Goal: Task Accomplishment & Management: Manage account settings

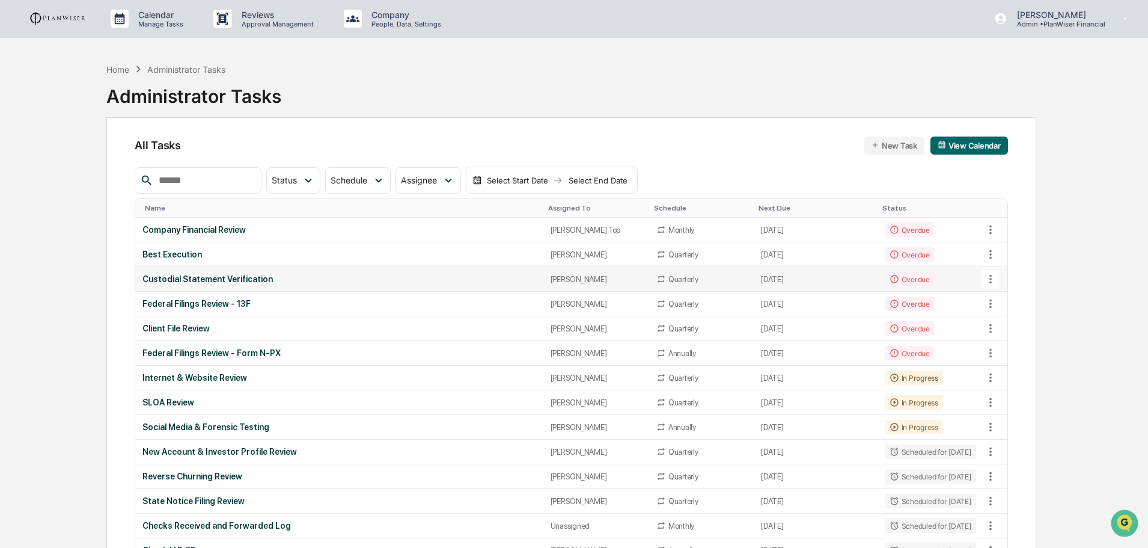
click at [234, 277] on div "Custodial Statement Verification" at bounding box center [338, 279] width 393 height 10
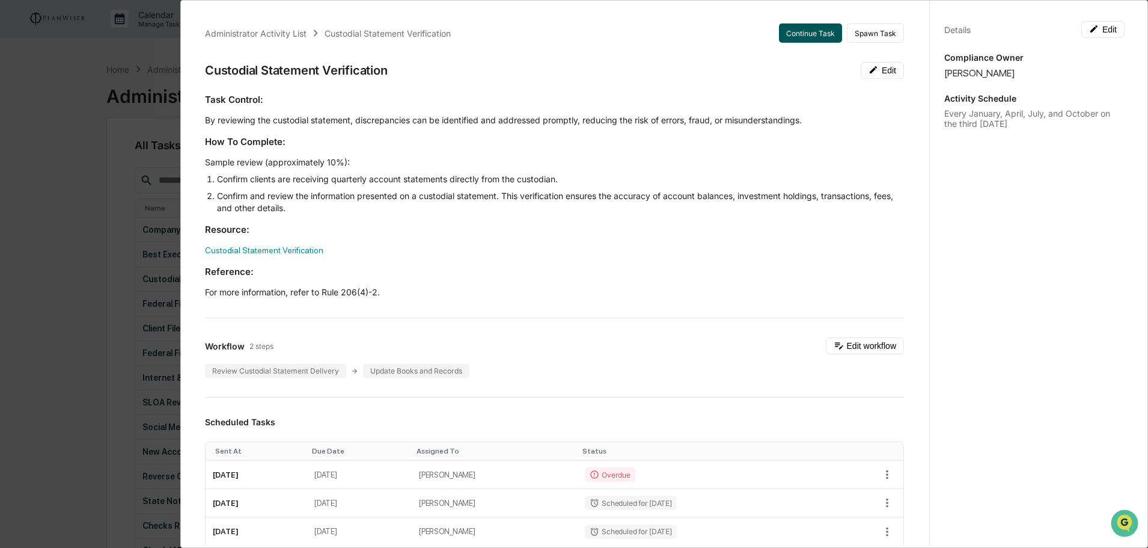
click at [812, 32] on button "Continue Task" at bounding box center [810, 32] width 63 height 19
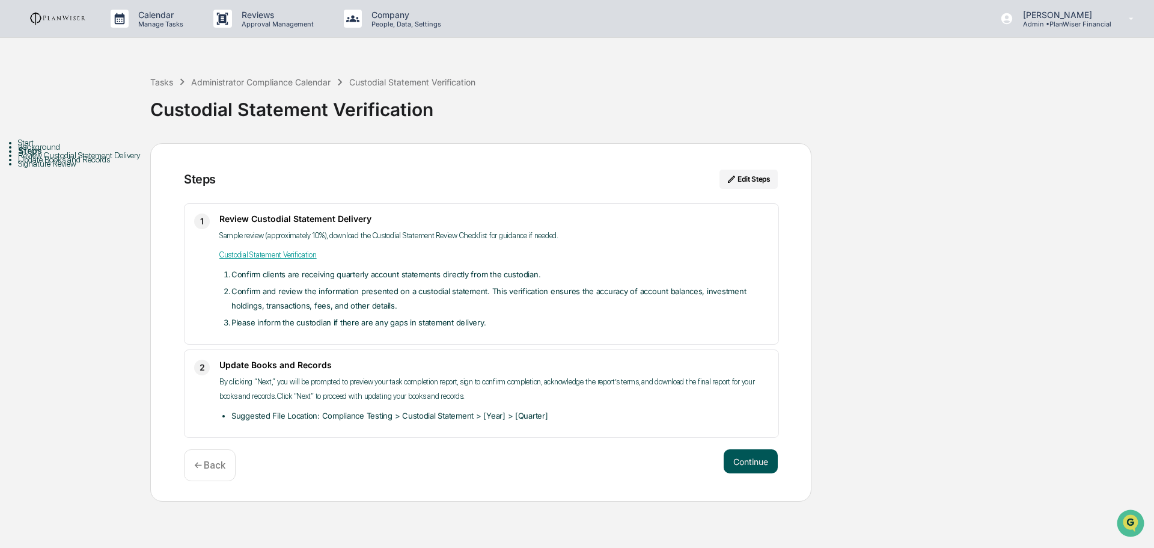
click at [764, 463] on button "Continue" at bounding box center [751, 461] width 54 height 24
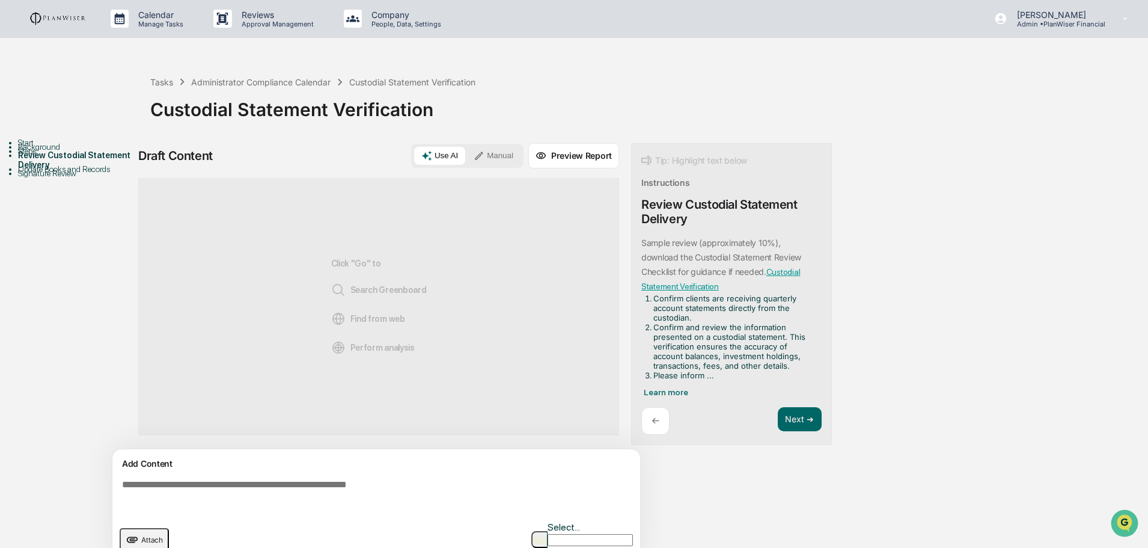
scroll to position [9, 0]
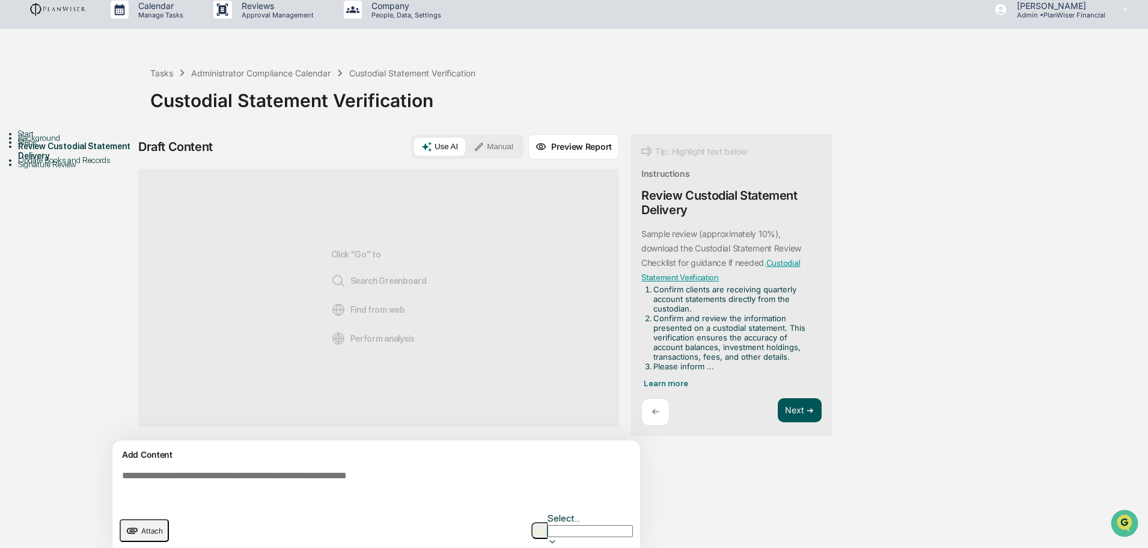
click at [794, 411] on button "Next ➔" at bounding box center [800, 410] width 44 height 25
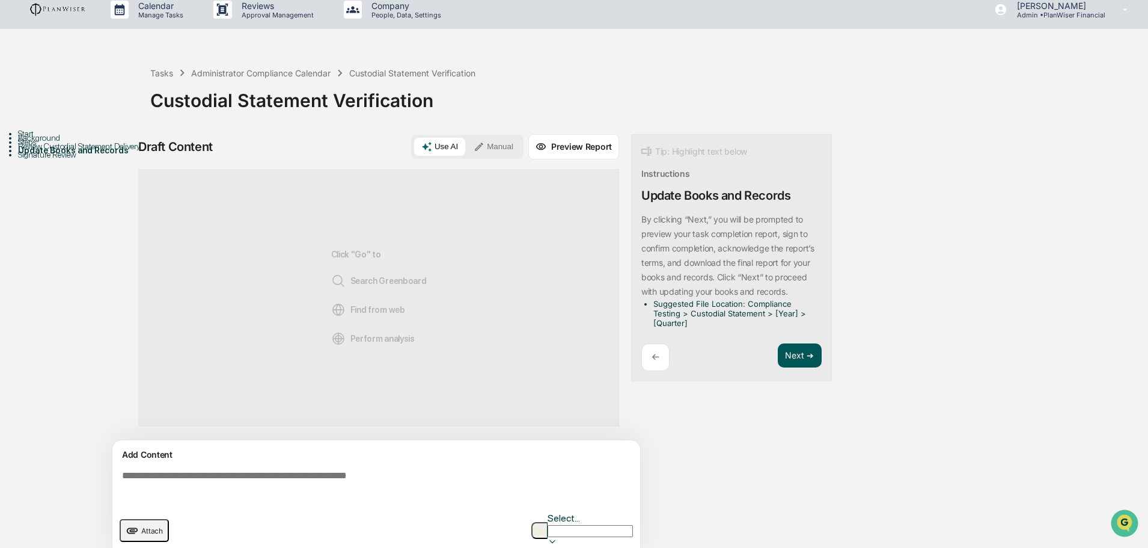
click at [805, 353] on button "Next ➔" at bounding box center [800, 355] width 44 height 25
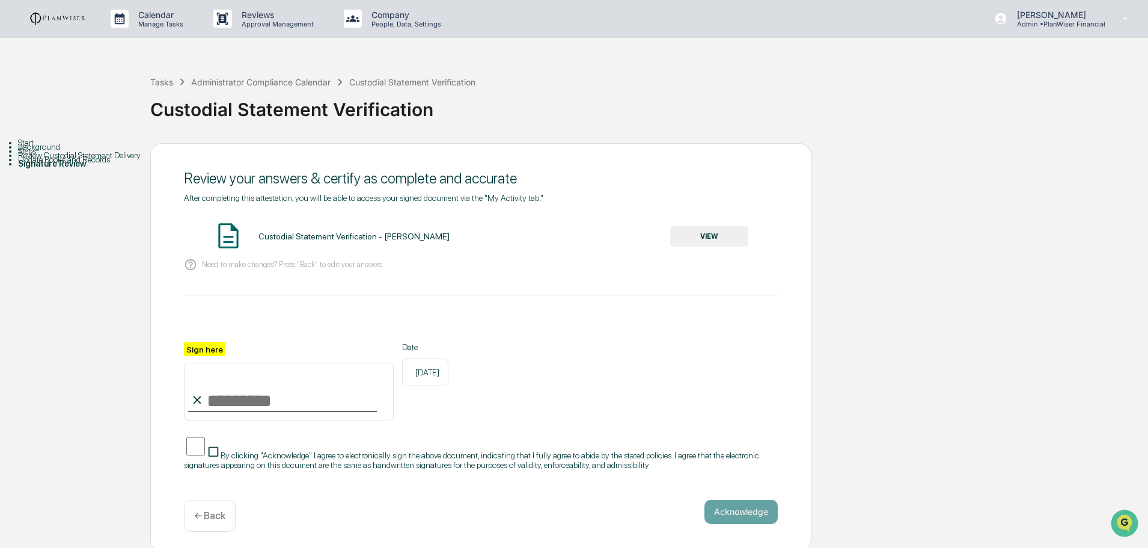
scroll to position [11, 0]
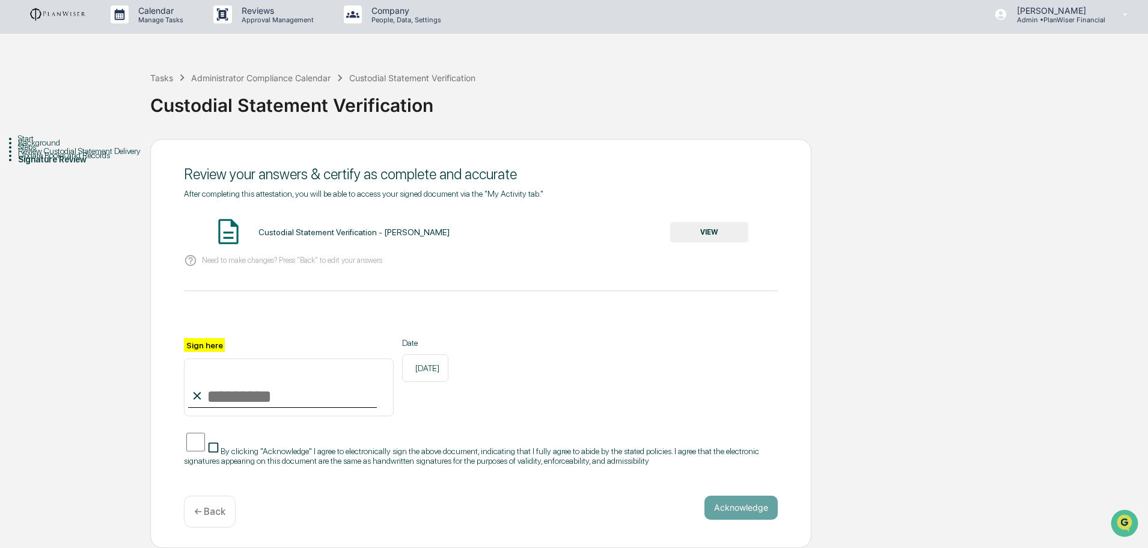
click at [923, 405] on div "Start Background Steps Review Custodial Statement Delivery Update Books and Rec…" at bounding box center [574, 343] width 1136 height 409
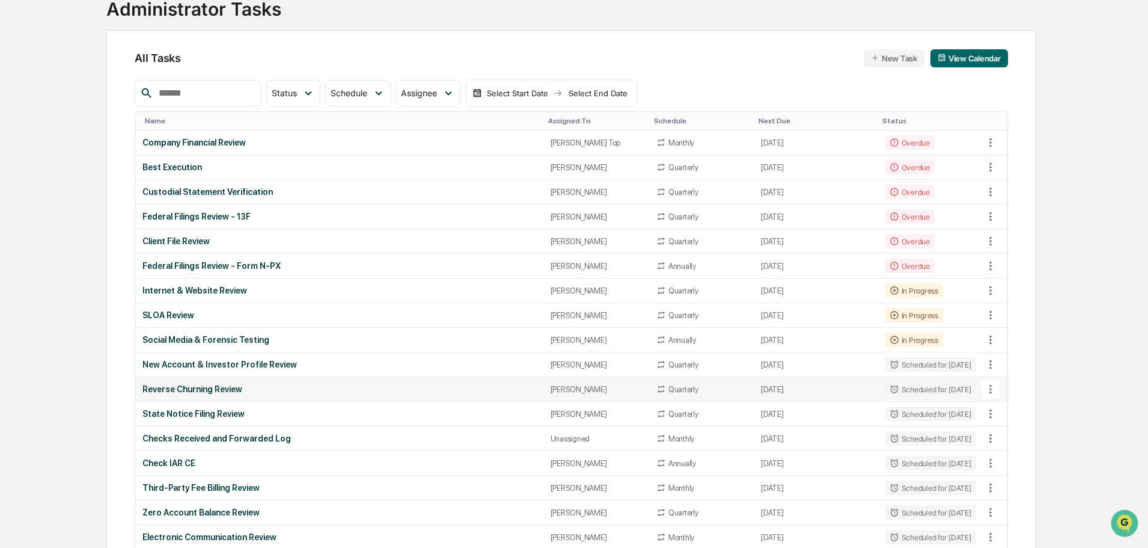
scroll to position [60, 0]
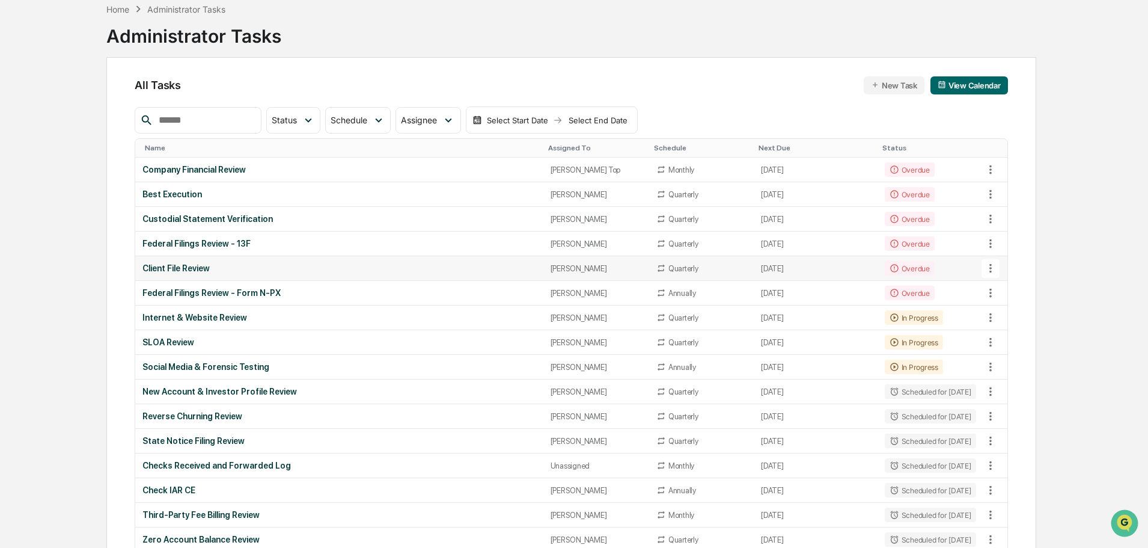
click at [193, 265] on div "Client File Review" at bounding box center [338, 268] width 393 height 10
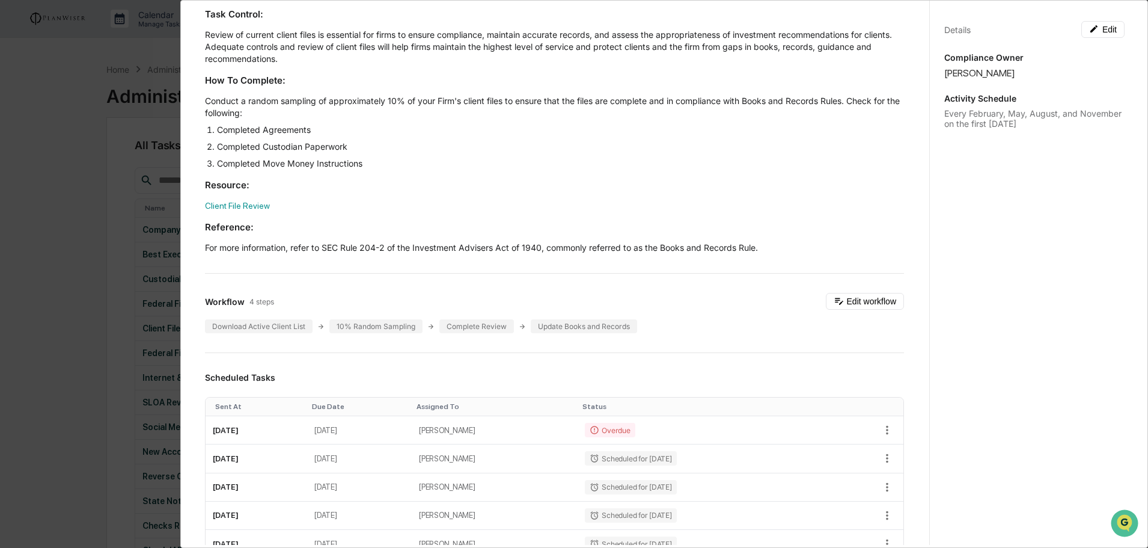
scroll to position [0, 0]
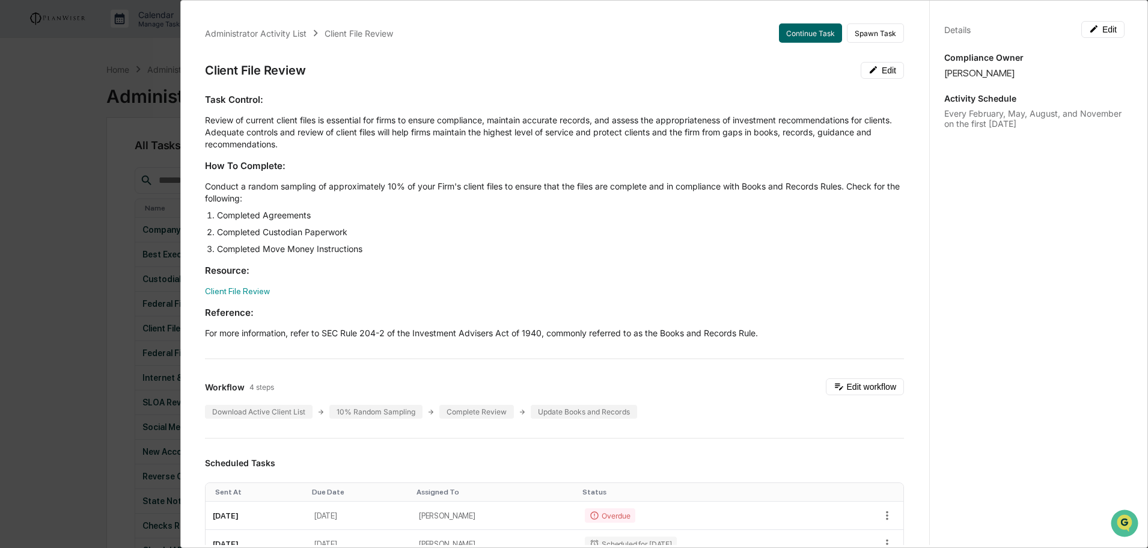
click at [43, 90] on div "Administrator Activity List Client File Review Continue Task Spawn Task Client …" at bounding box center [574, 274] width 1148 height 548
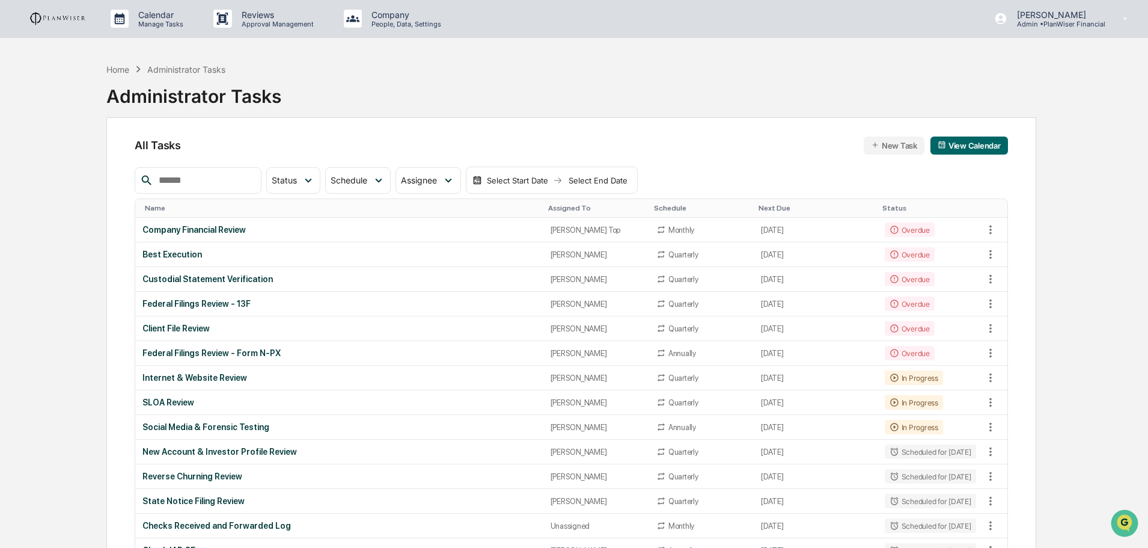
click at [208, 281] on div "Custodial Statement Verification" at bounding box center [338, 279] width 393 height 10
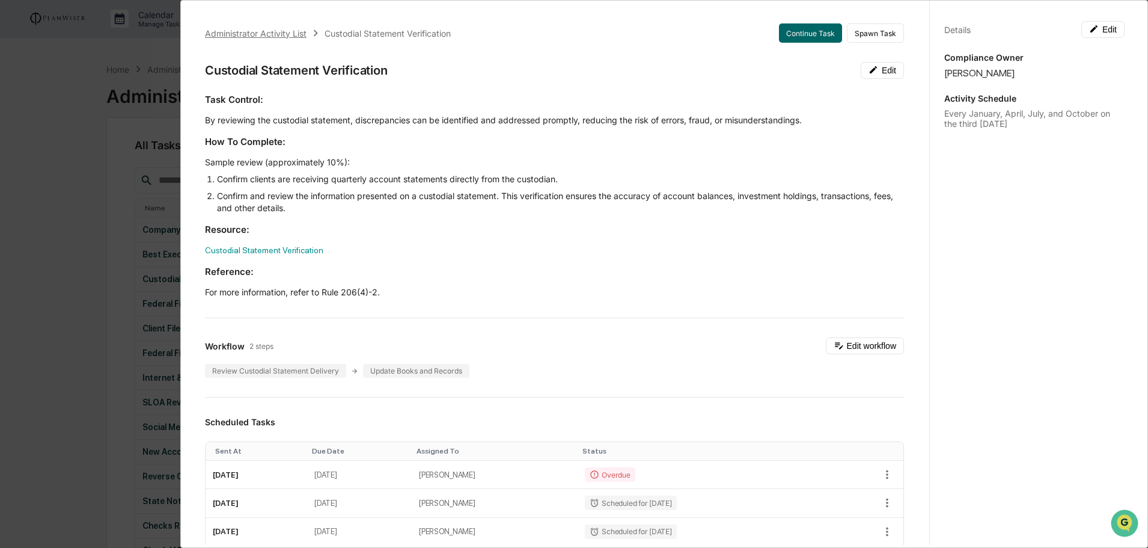
click at [234, 32] on div "Administrator Activity List" at bounding box center [256, 33] width 102 height 10
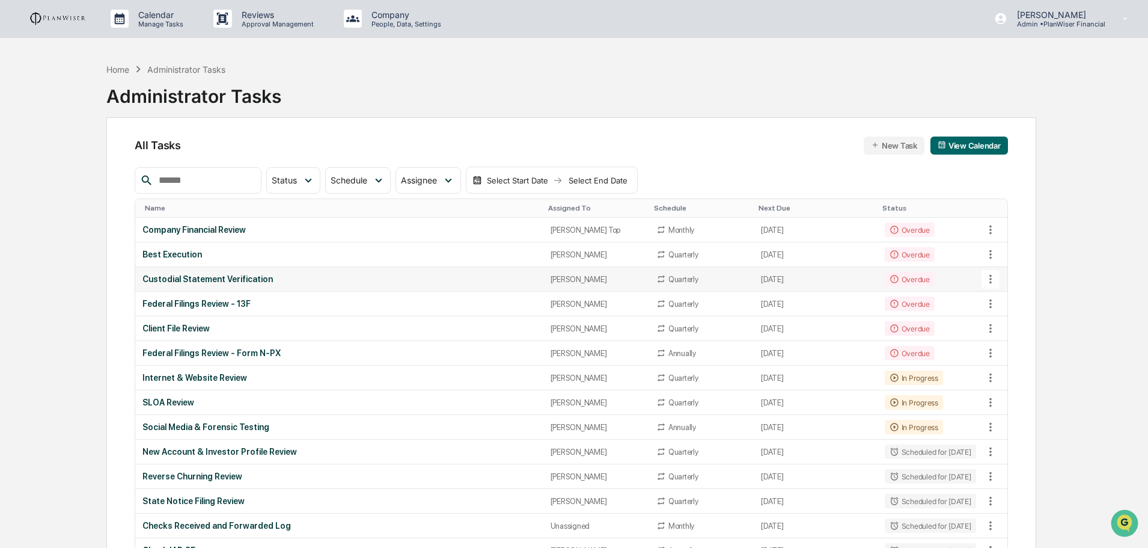
click at [244, 280] on div "Custodial Statement Verification" at bounding box center [338, 279] width 393 height 10
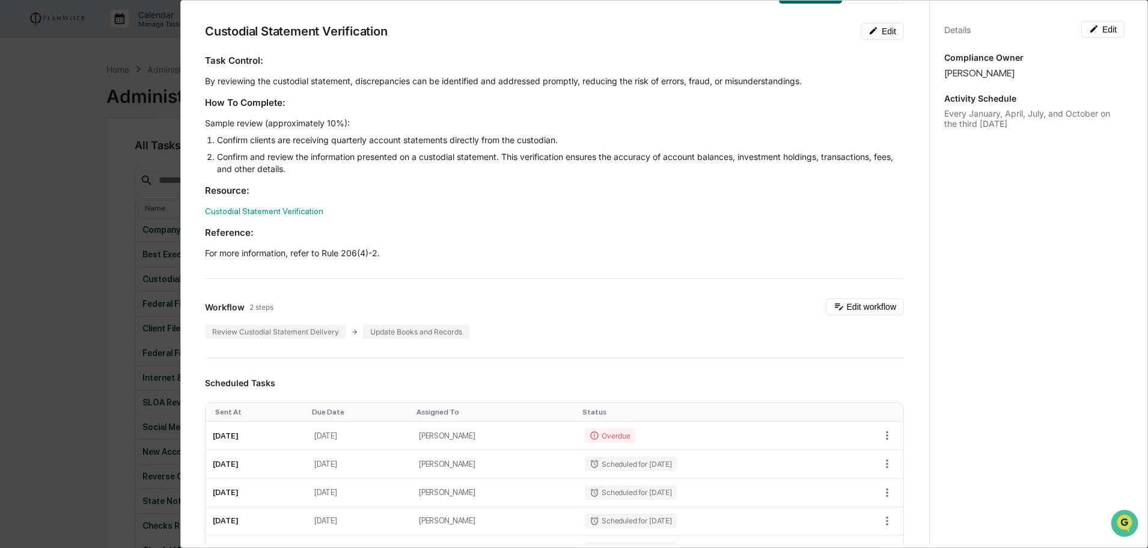
scroll to position [120, 0]
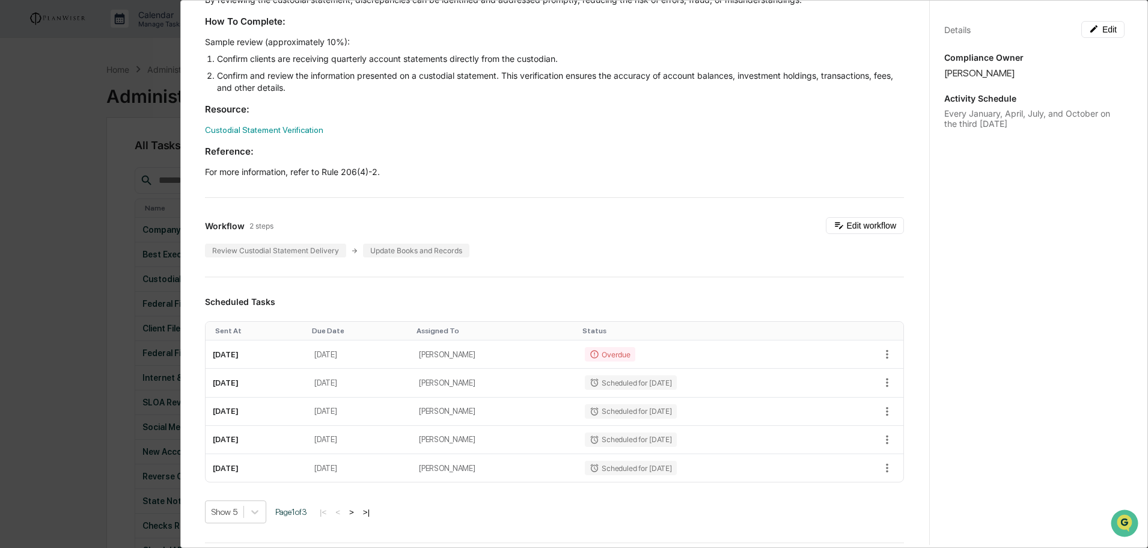
click at [993, 249] on div "Details Edit Compliance Owner [PERSON_NAME] Activity Schedule Every January, Ap…" at bounding box center [1034, 285] width 210 height 577
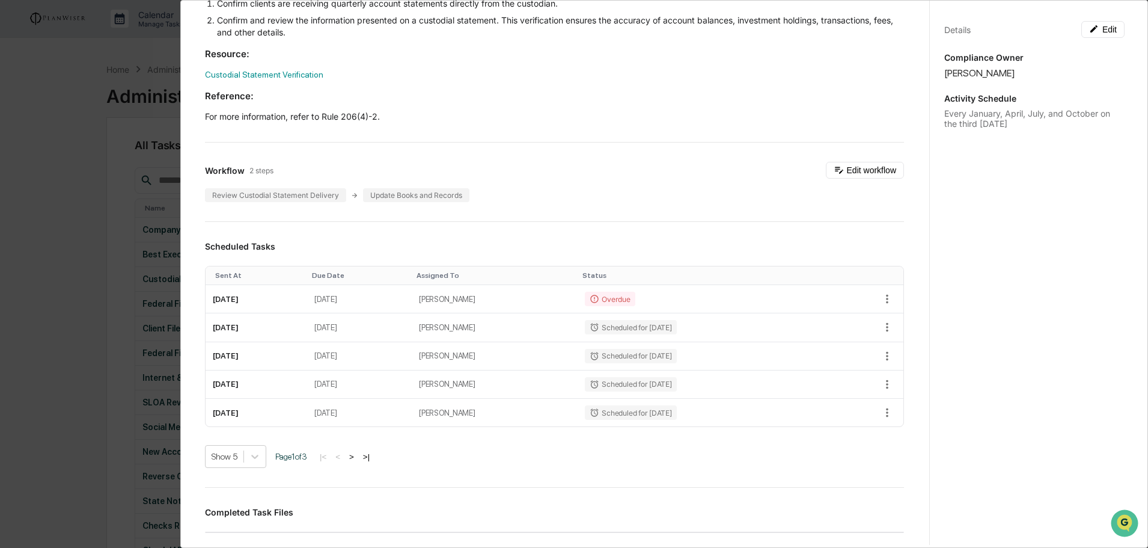
scroll to position [180, 0]
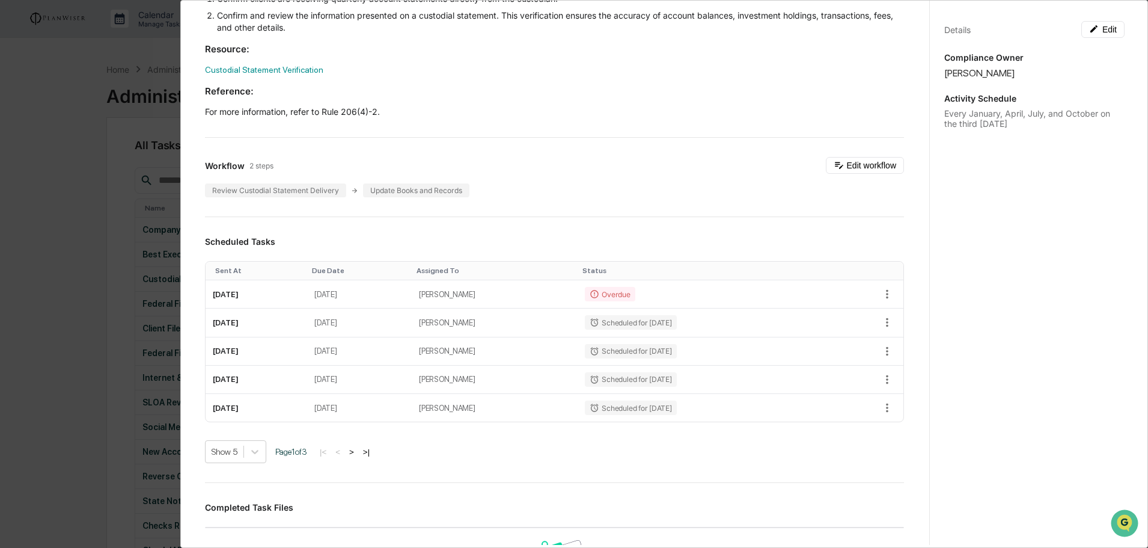
click at [355, 453] on button ">" at bounding box center [352, 452] width 12 height 10
click at [345, 451] on button "<" at bounding box center [339, 452] width 12 height 10
click at [358, 451] on button ">" at bounding box center [352, 452] width 12 height 10
click at [344, 450] on button "<" at bounding box center [339, 452] width 12 height 10
drag, startPoint x: 359, startPoint y: 454, endPoint x: 368, endPoint y: 454, distance: 9.0
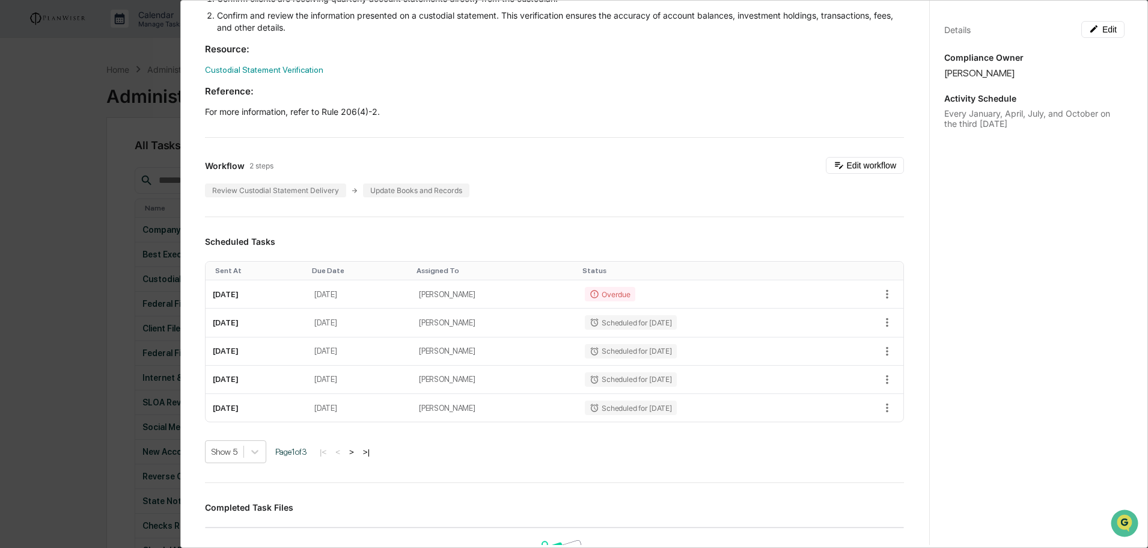
click at [358, 454] on button ">" at bounding box center [352, 452] width 12 height 10
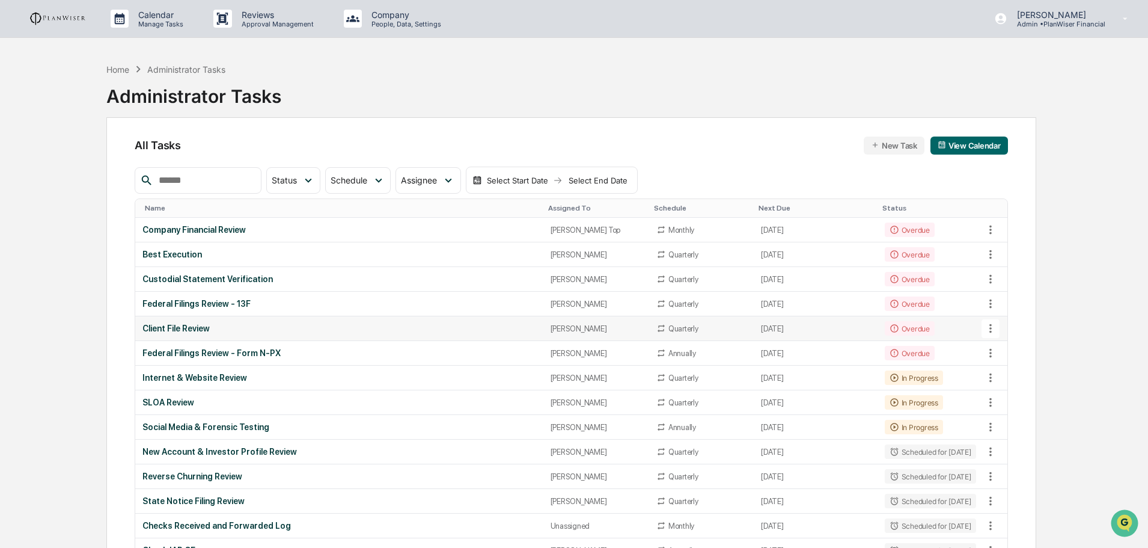
click at [185, 326] on div "Client File Review" at bounding box center [338, 328] width 393 height 10
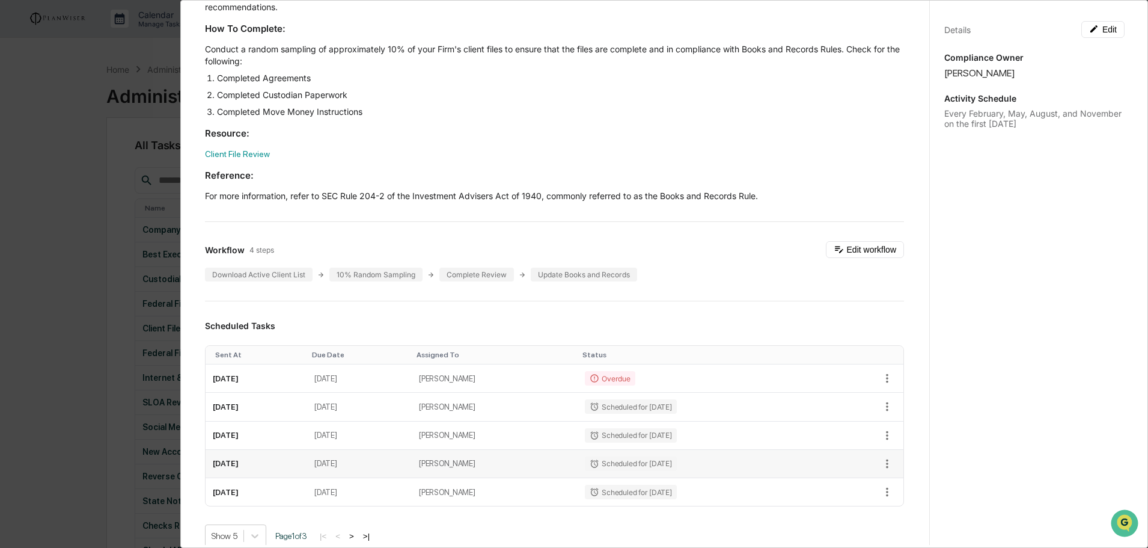
scroll to position [301, 0]
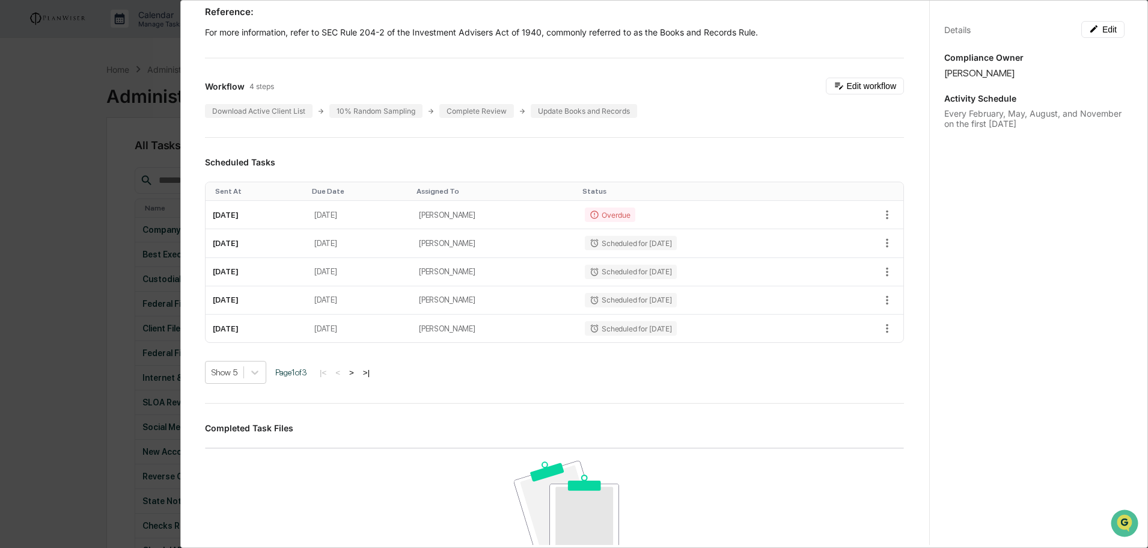
click at [357, 370] on button ">" at bounding box center [352, 372] width 12 height 10
drag, startPoint x: 381, startPoint y: 463, endPoint x: 340, endPoint y: 436, distance: 49.4
click at [346, 439] on div "Completed Task Files No data to display Show 5 Page 1 of 0 |< < > >|" at bounding box center [554, 538] width 699 height 230
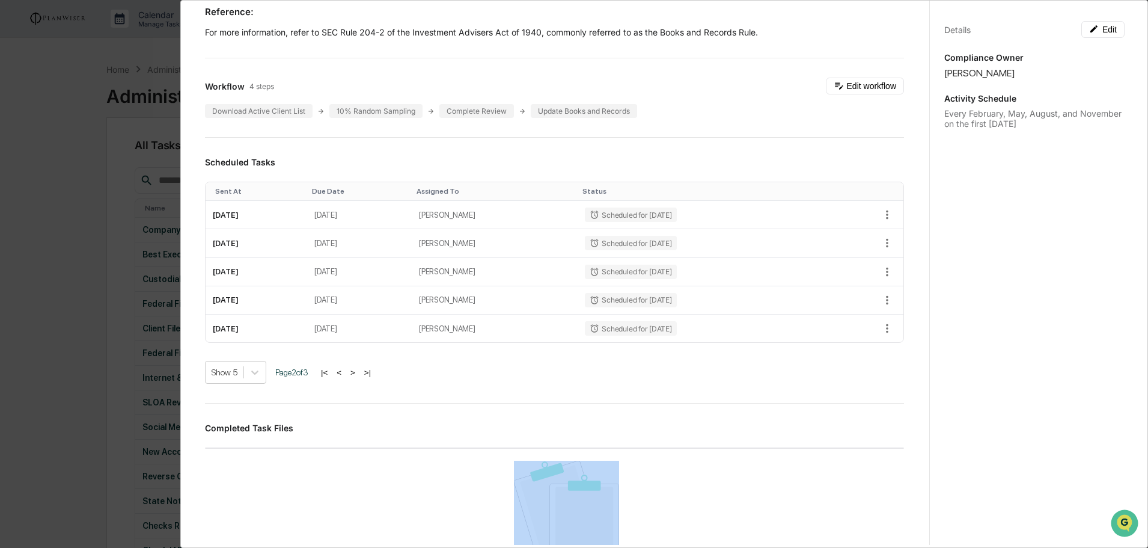
click at [344, 373] on button "<" at bounding box center [339, 372] width 12 height 10
click at [358, 375] on button ">" at bounding box center [352, 372] width 12 height 10
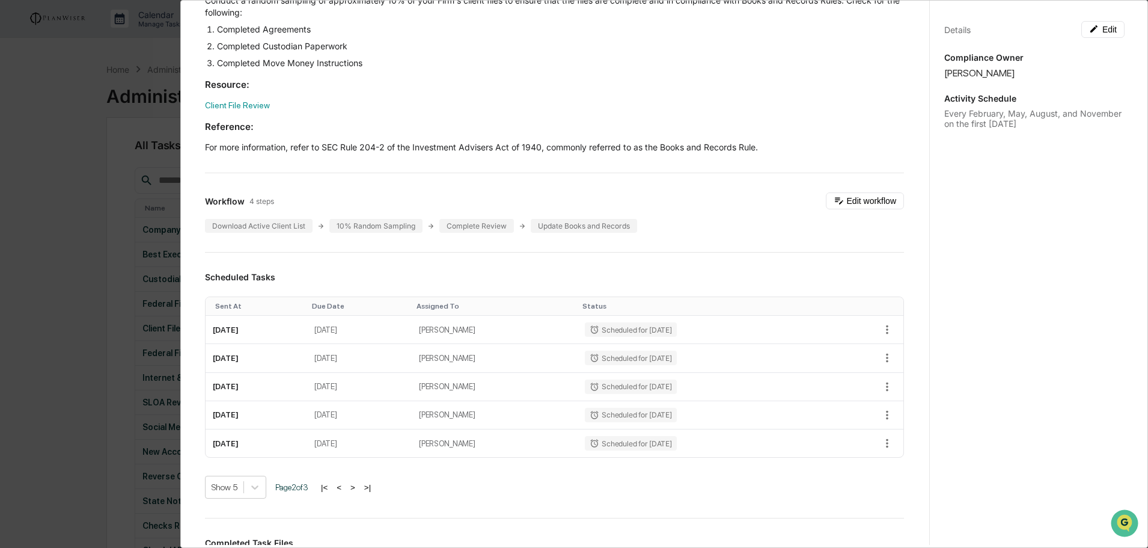
scroll to position [0, 0]
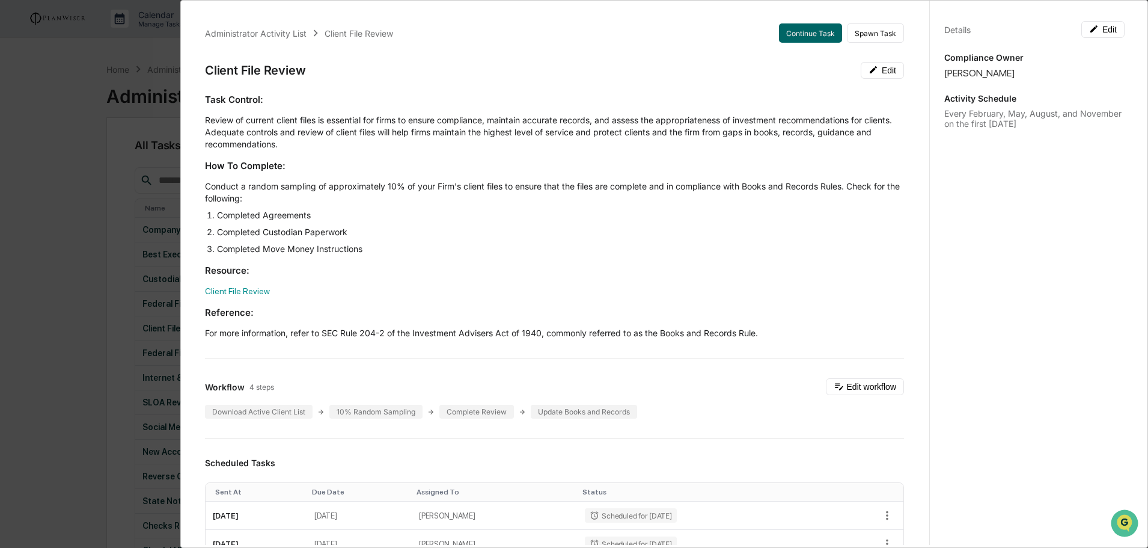
drag, startPoint x: 226, startPoint y: 30, endPoint x: 277, endPoint y: 38, distance: 51.7
click at [226, 30] on div "Administrator Activity List" at bounding box center [256, 33] width 102 height 10
